Goal: Transaction & Acquisition: Purchase product/service

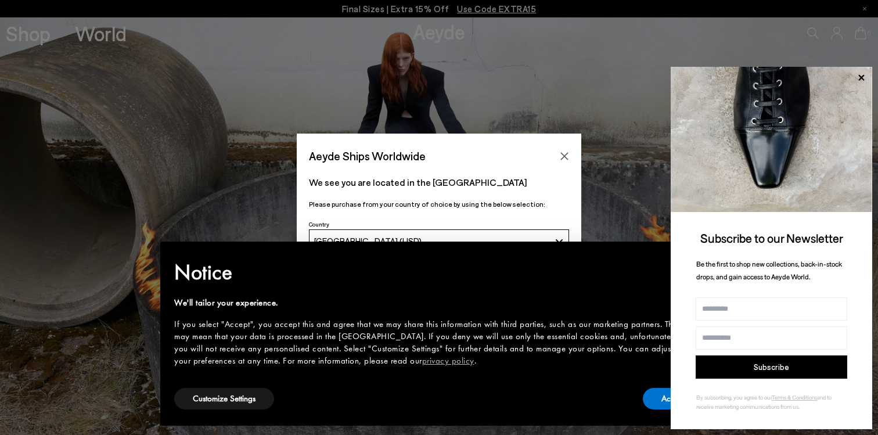
click at [763, 373] on button "Subscribe" at bounding box center [771, 366] width 152 height 23
click at [745, 315] on input "Name" at bounding box center [771, 308] width 152 height 23
type input "*****"
click at [787, 365] on button "Subscribe" at bounding box center [771, 366] width 152 height 23
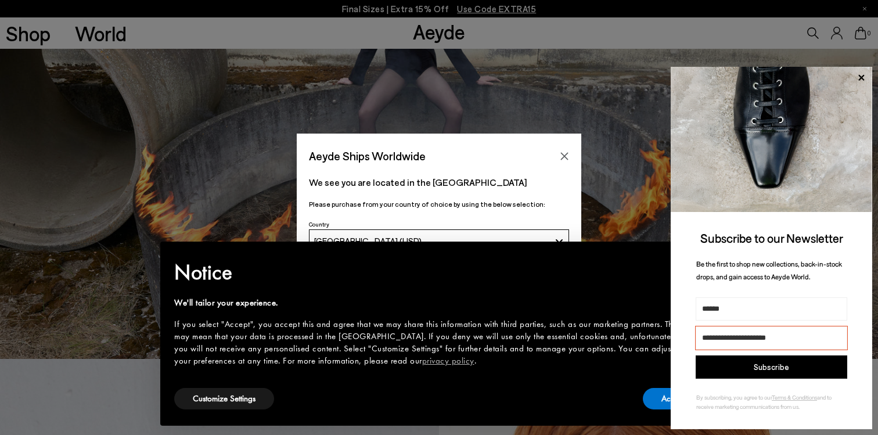
scroll to position [77, 0]
click at [769, 367] on button "Subscribe" at bounding box center [771, 366] width 152 height 23
click at [771, 338] on input "**********" at bounding box center [771, 337] width 152 height 23
click at [766, 338] on input "**********" at bounding box center [771, 337] width 152 height 23
type input "**********"
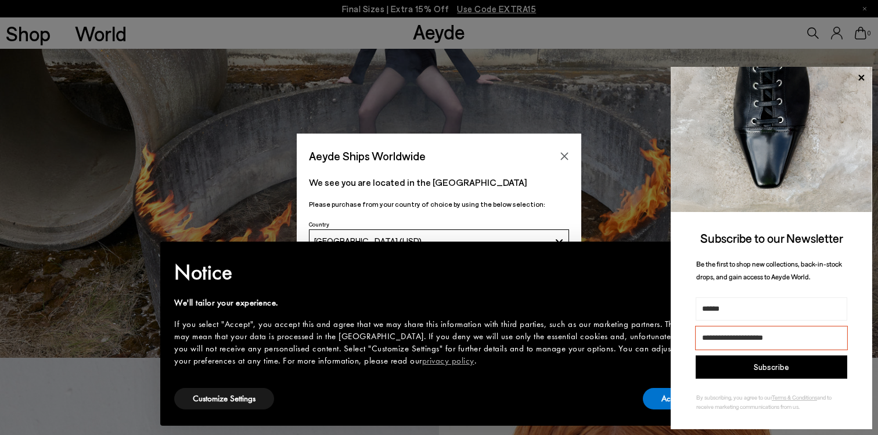
click at [781, 368] on button "Subscribe" at bounding box center [771, 366] width 152 height 23
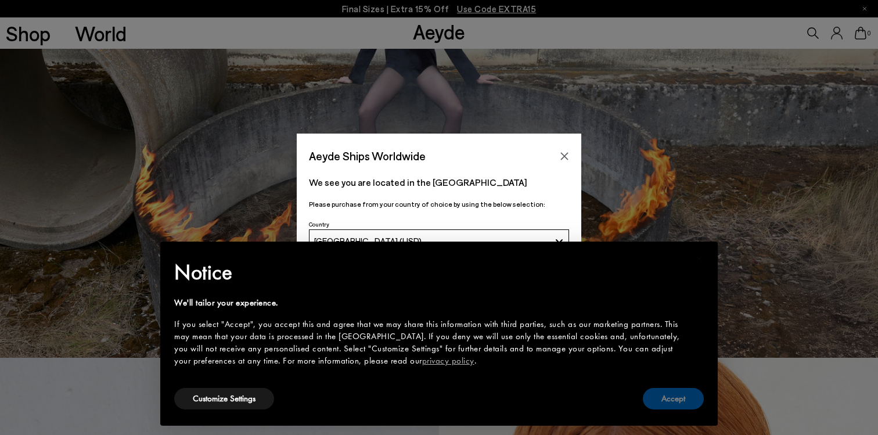
click at [686, 391] on button "Accept" at bounding box center [673, 398] width 61 height 21
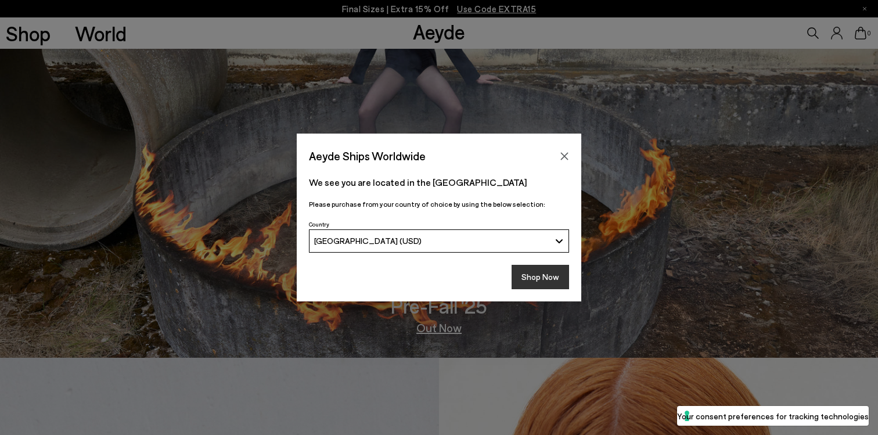
click at [549, 282] on button "Shop Now" at bounding box center [539, 277] width 57 height 24
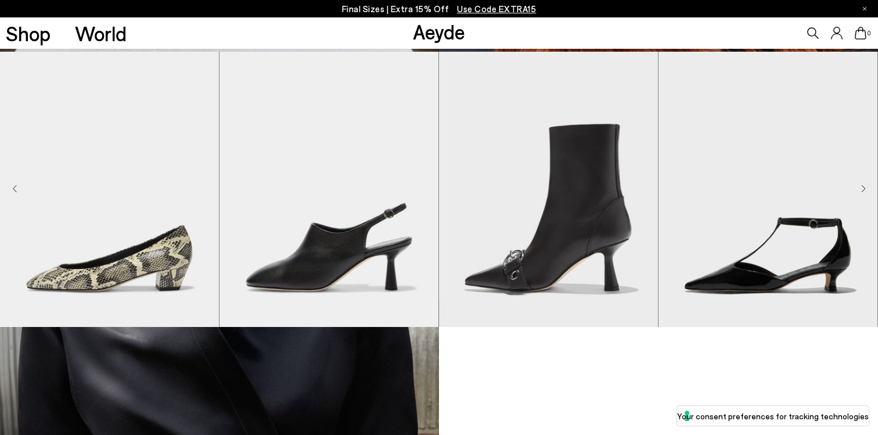
scroll to position [802, 0]
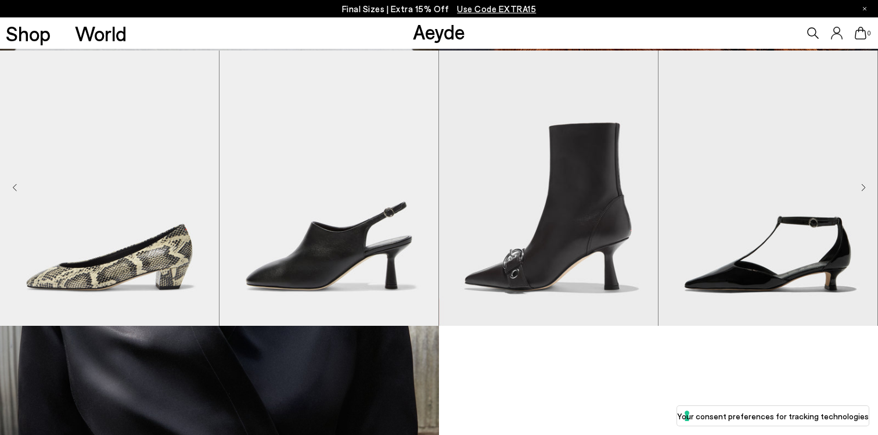
click at [864, 185] on icon "Next slide" at bounding box center [863, 187] width 5 height 8
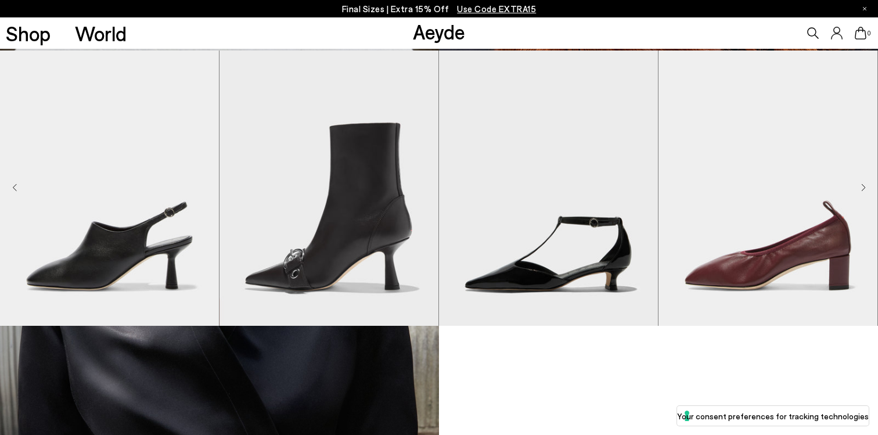
click at [864, 185] on icon "Next slide" at bounding box center [863, 187] width 5 height 8
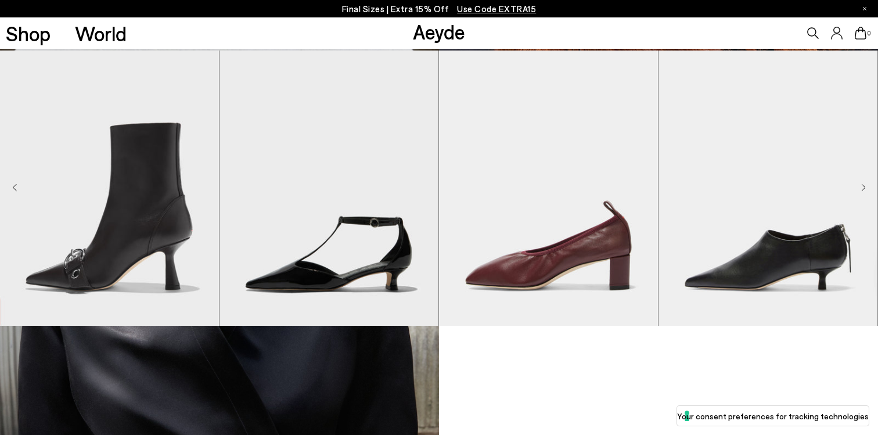
click at [864, 185] on icon "Next slide" at bounding box center [863, 187] width 5 height 8
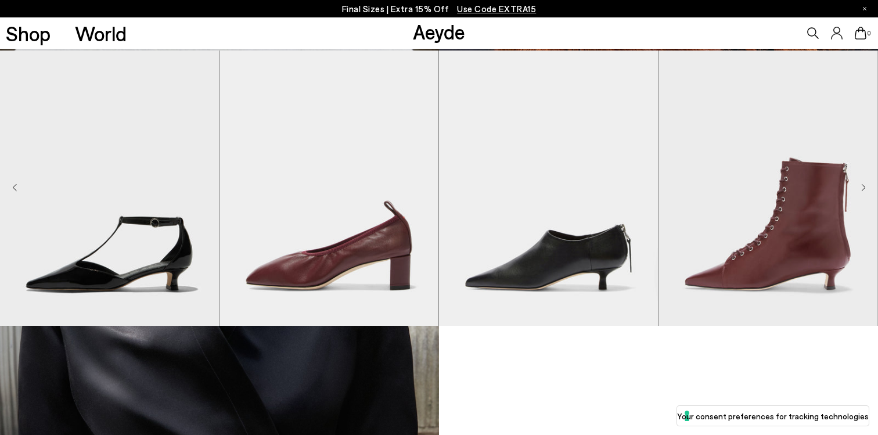
click at [864, 185] on icon "Next slide" at bounding box center [863, 187] width 5 height 8
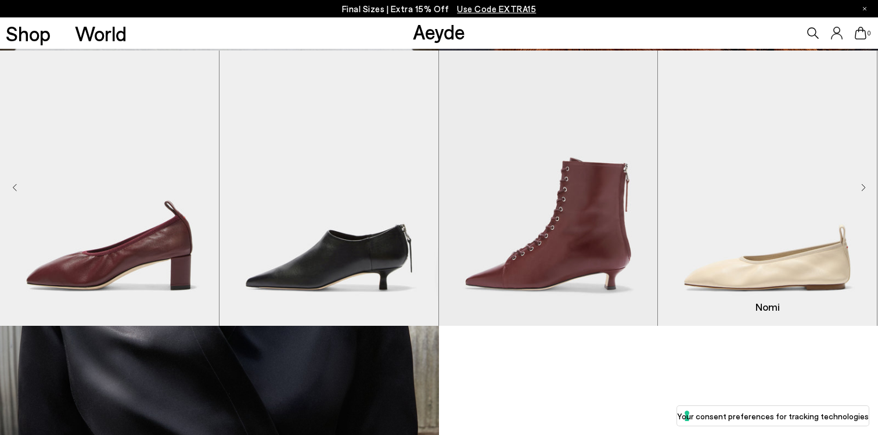
click at [804, 254] on img "8 / 9" at bounding box center [767, 188] width 219 height 275
click at [861, 185] on icon "Next slide" at bounding box center [863, 187] width 5 height 8
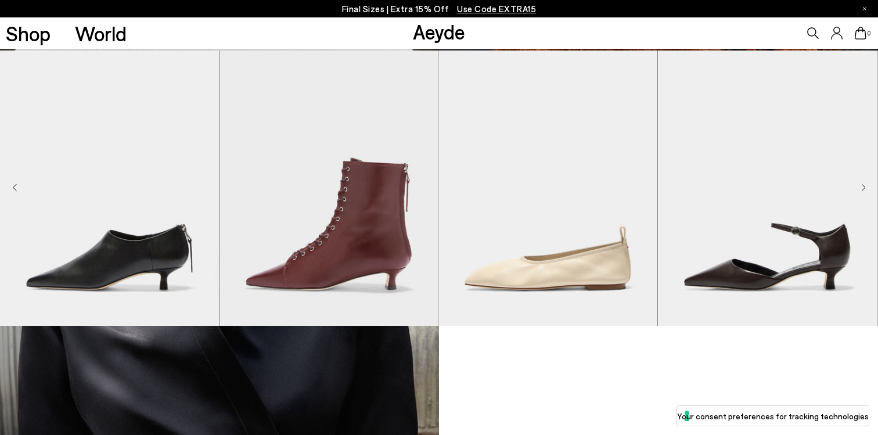
click at [861, 185] on icon "Next slide" at bounding box center [863, 187] width 5 height 8
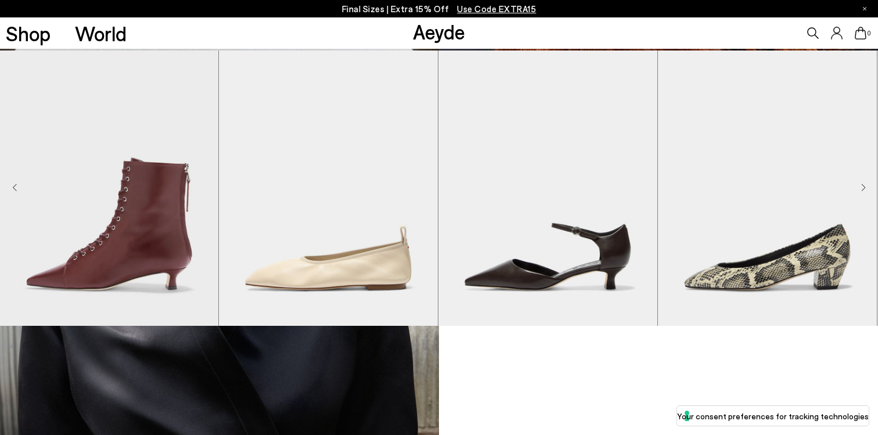
click at [861, 185] on icon "Next slide" at bounding box center [863, 187] width 5 height 8
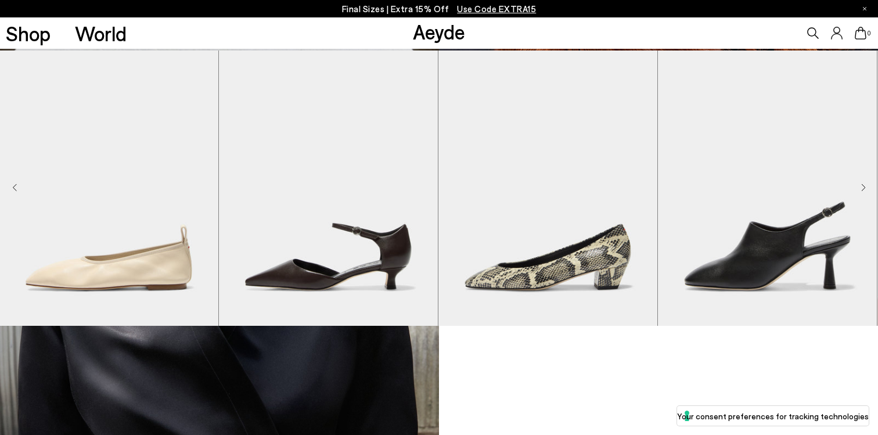
click at [861, 185] on icon "Next slide" at bounding box center [863, 187] width 5 height 8
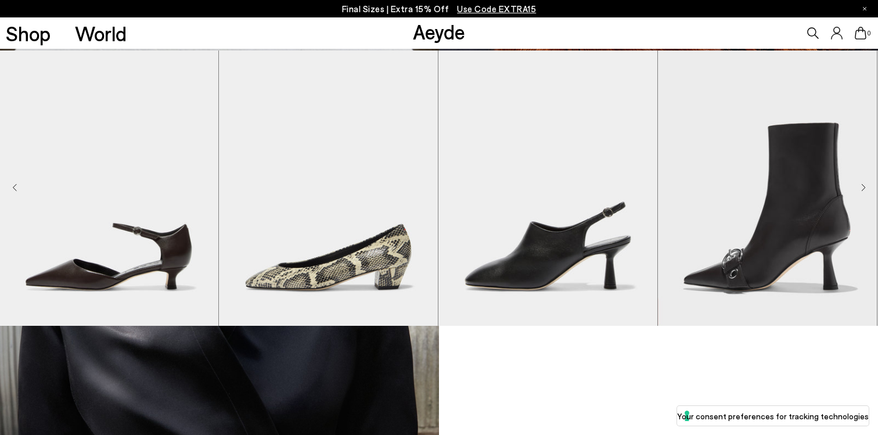
click at [861, 185] on icon "Next slide" at bounding box center [863, 187] width 5 height 8
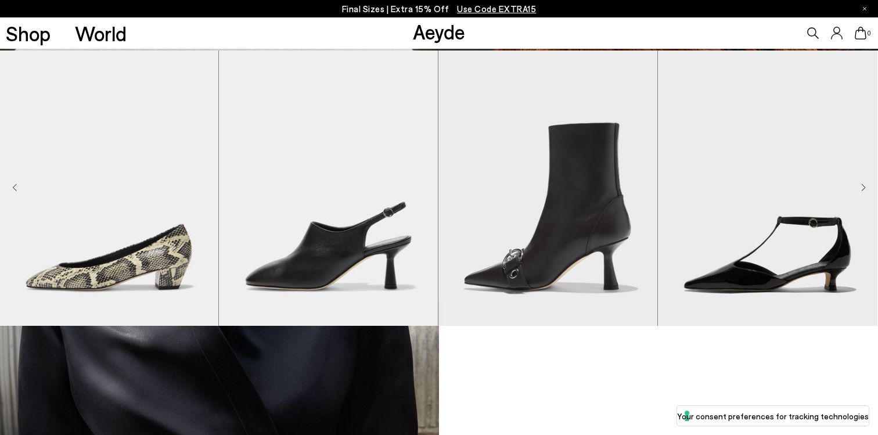
click at [861, 185] on icon "Next slide" at bounding box center [863, 187] width 5 height 8
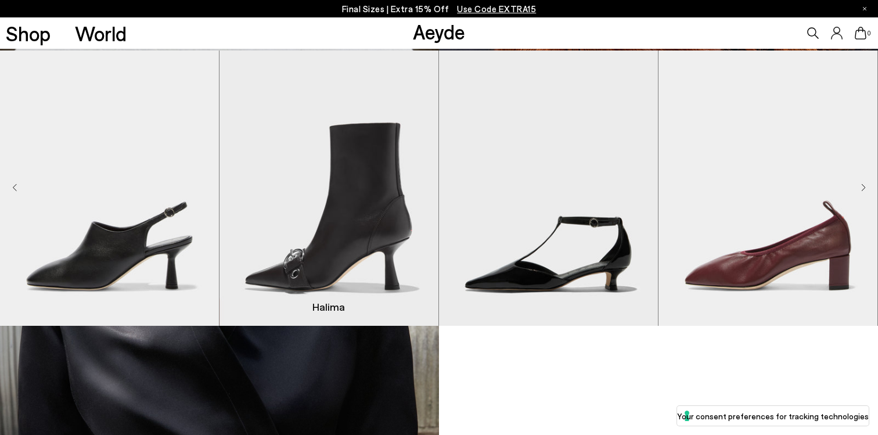
click at [371, 181] on img "3 / 9" at bounding box center [328, 188] width 219 height 275
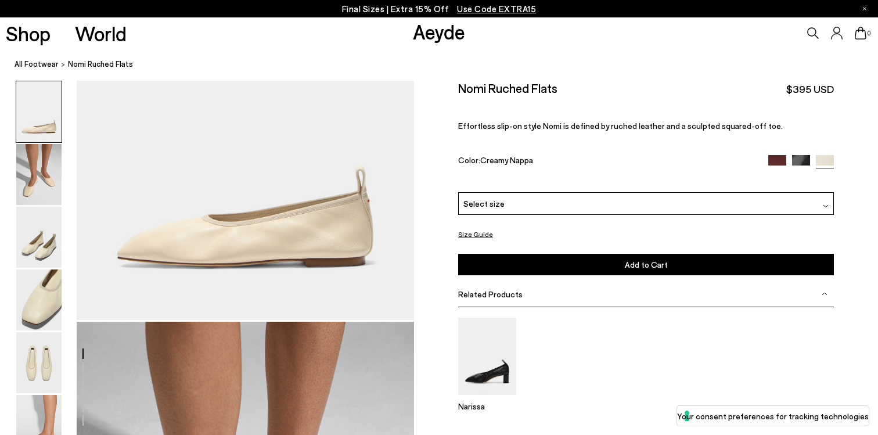
scroll to position [92, 0]
